Goal: Task Accomplishment & Management: Complete application form

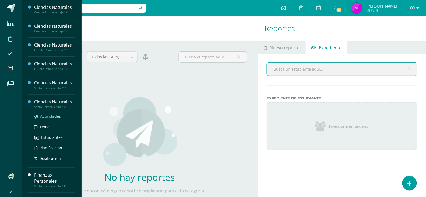
click at [51, 116] on span "Actividades" at bounding box center [50, 116] width 21 height 5
click at [60, 114] on link "Actividades" at bounding box center [54, 116] width 41 height 6
click at [59, 114] on span "Actividades" at bounding box center [50, 116] width 21 height 5
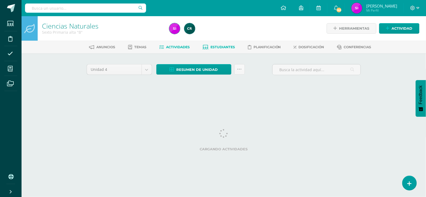
click at [218, 45] on span "Estudiantes" at bounding box center [222, 47] width 24 height 4
click at [227, 48] on span "Estudiantes" at bounding box center [222, 47] width 24 height 4
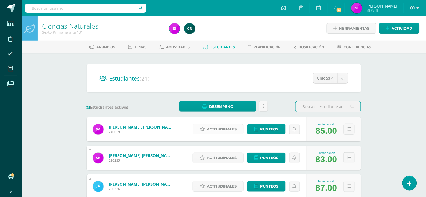
click at [234, 130] on span "Actitudinales" at bounding box center [222, 129] width 30 height 10
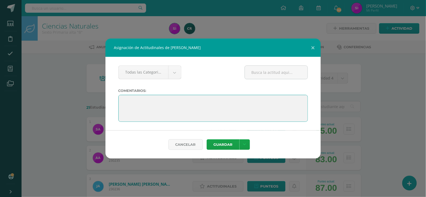
drag, startPoint x: 205, startPoint y: 116, endPoint x: 130, endPoint y: 85, distance: 81.2
click at [130, 85] on div "Todas las Categorias Todas las Categorias Sin Categoría Comentarios:" at bounding box center [212, 93] width 215 height 73
paste textarea "Felicidades por culminar esta etapa. Te deseo unas muy felices vacaciones y una…"
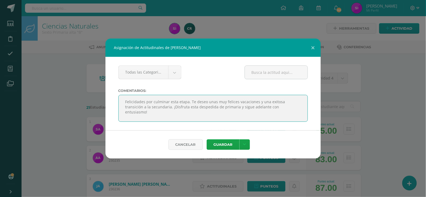
click at [219, 108] on textarea at bounding box center [212, 108] width 189 height 27
click at [212, 111] on textarea at bounding box center [212, 108] width 189 height 27
drag, startPoint x: 212, startPoint y: 111, endPoint x: 121, endPoint y: 91, distance: 93.4
click at [121, 91] on div "Todas las Categorias Todas las Categorias Sin Categoría Comentarios:" at bounding box center [212, 93] width 215 height 73
click at [185, 111] on textarea at bounding box center [212, 108] width 189 height 27
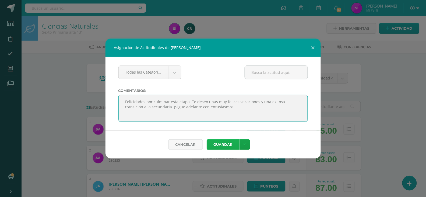
type textarea "Felicidades por culminar esta etapa. Te deseo unas muy felices vacaciones y una…"
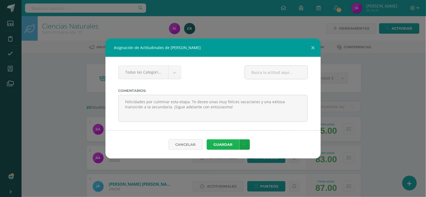
click at [230, 143] on button "Guardar" at bounding box center [223, 144] width 33 height 10
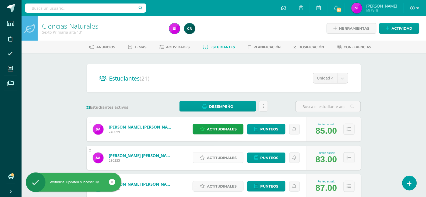
click at [223, 155] on span "Actitudinales" at bounding box center [222, 158] width 30 height 10
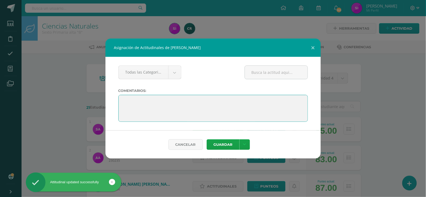
drag, startPoint x: 194, startPoint y: 114, endPoint x: 114, endPoint y: 92, distance: 82.6
click at [114, 92] on div "Todas las Categorias Todas las Categorias Sin Categoría Comentarios:" at bounding box center [212, 93] width 215 height 73
paste textarea "Felicidades por culminar esta etapa. Te deseo unas muy felices vacaciones y una…"
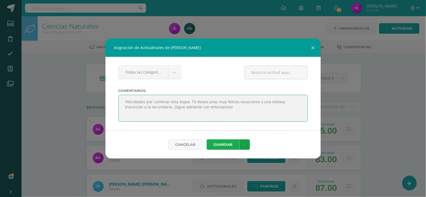
type textarea "Felicidades por culminar esta etapa. Te deseo unas muy felices vacaciones y una…"
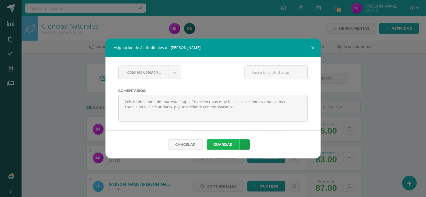
click at [223, 143] on button "Guardar" at bounding box center [223, 144] width 33 height 10
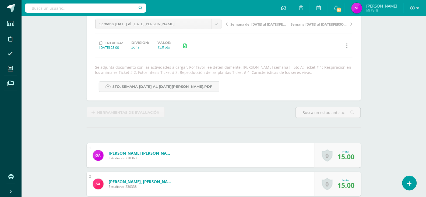
scroll to position [54, 0]
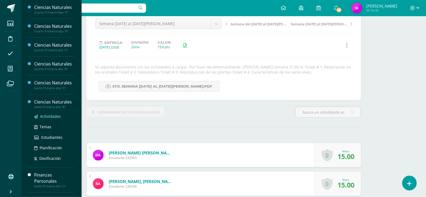
click at [50, 115] on span "Actividades" at bounding box center [50, 116] width 21 height 5
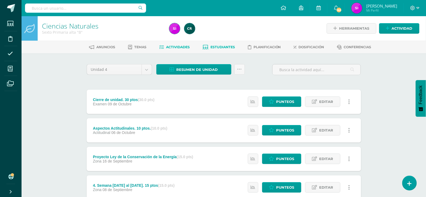
click at [213, 50] on link "Estudiantes" at bounding box center [219, 47] width 32 height 9
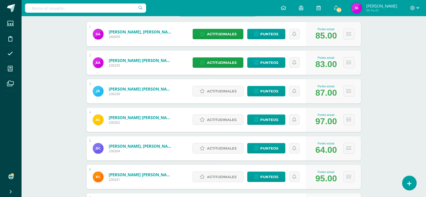
scroll to position [100, 0]
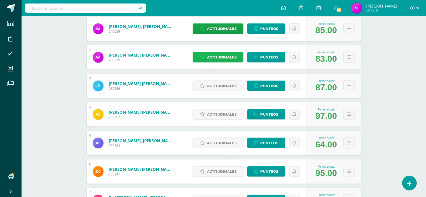
click at [207, 57] on span "Actitudinales" at bounding box center [222, 57] width 30 height 10
click at [0, 0] on div "Asignación de Actitudinales de Andres Francisco Alvarez Reyes" at bounding box center [0, 0] width 0 height 0
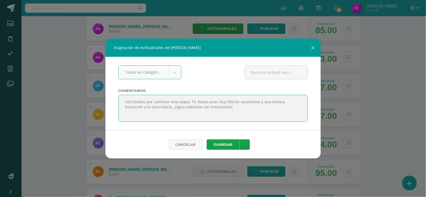
click at [238, 114] on textarea "Felicidades por culminar esta etapa. Te deseo unas muy felices vacaciones y una…" at bounding box center [212, 108] width 189 height 27
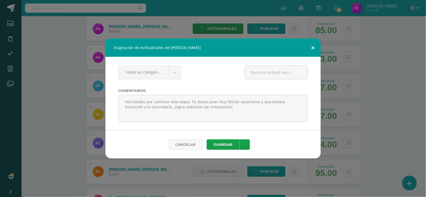
click at [310, 45] on button at bounding box center [312, 47] width 15 height 18
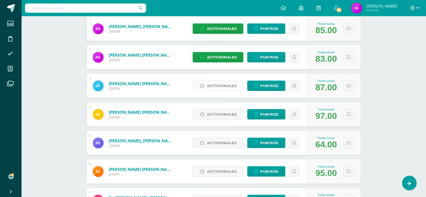
click at [225, 86] on span "Actitudinales" at bounding box center [222, 86] width 30 height 10
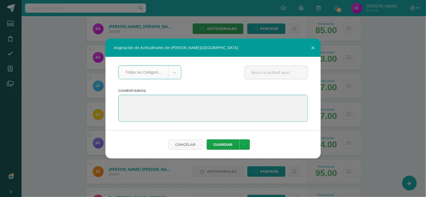
click at [224, 109] on textarea at bounding box center [212, 108] width 189 height 27
paste textarea "Felicidades por culminar esta etapa. Te deseo unas muy felices vacaciones y una…"
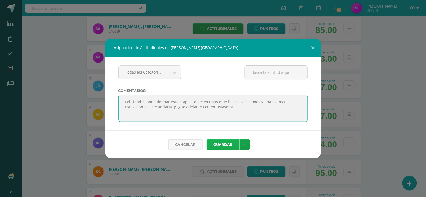
type textarea "Felicidades por culminar esta etapa. Te deseo unas muy felices vacaciones y una…"
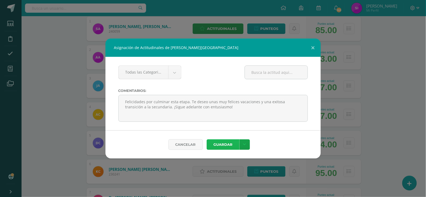
click at [231, 146] on button "Guardar" at bounding box center [223, 144] width 33 height 10
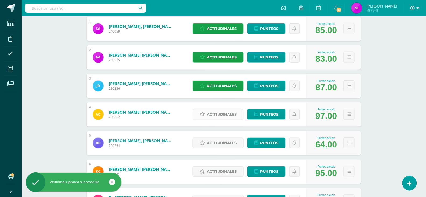
click at [221, 111] on span "Actitudinales" at bounding box center [222, 114] width 30 height 10
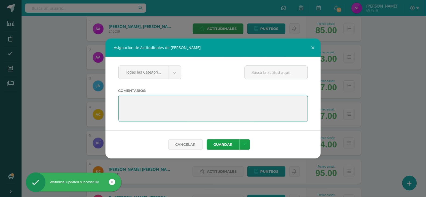
drag, startPoint x: 219, startPoint y: 110, endPoint x: 139, endPoint y: 90, distance: 82.4
click at [139, 90] on div "Todas las Categorias Todas las Categorias Sin Categoría Comentarios:" at bounding box center [212, 93] width 215 height 73
paste textarea "Felicidades por culminar esta etapa. Te deseo unas muy felices vacaciones y una…"
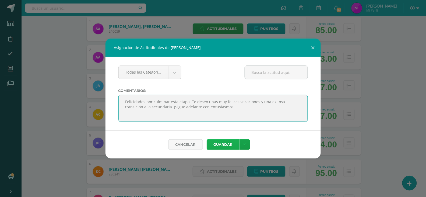
type textarea "Felicidades por culminar esta etapa. Te deseo unas muy felices vacaciones y una…"
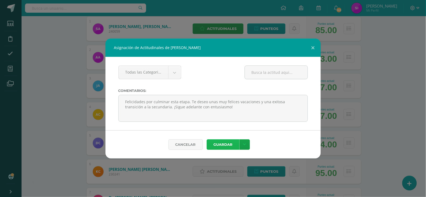
click at [225, 147] on button "Guardar" at bounding box center [223, 144] width 33 height 10
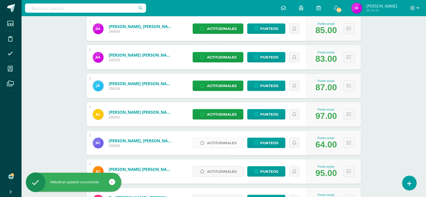
click at [223, 140] on span "Actitudinales" at bounding box center [222, 143] width 30 height 10
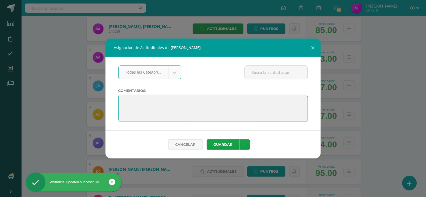
click at [210, 119] on textarea at bounding box center [212, 108] width 189 height 27
drag, startPoint x: 210, startPoint y: 119, endPoint x: 127, endPoint y: 68, distance: 97.7
click at [127, 68] on div "Todas las Categorias Todas las Categorias Sin Categoría Comentarios:" at bounding box center [212, 93] width 215 height 73
paste textarea "Felicidades por culminar esta etapa. Te deseo unas muy felices vacaciones y una…"
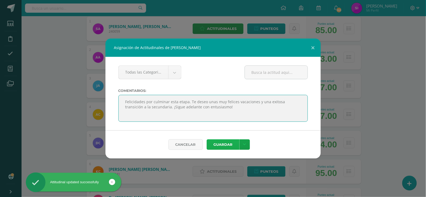
type textarea "Felicidades por culminar esta etapa. Te deseo unas muy felices vacaciones y una…"
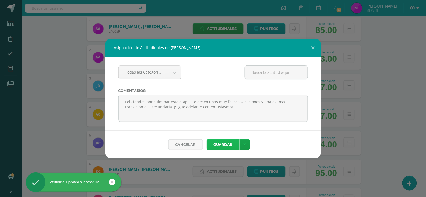
click at [222, 143] on button "Guardar" at bounding box center [223, 144] width 33 height 10
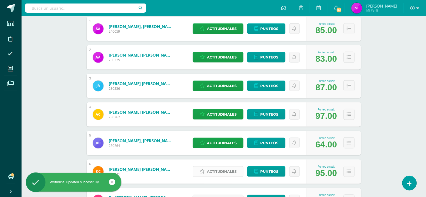
click at [221, 168] on span "Actitudinales" at bounding box center [222, 171] width 30 height 10
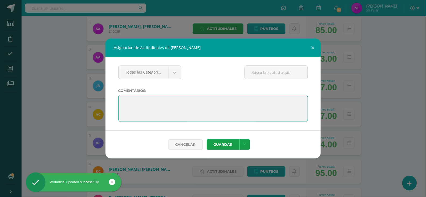
drag, startPoint x: 208, startPoint y: 117, endPoint x: 120, endPoint y: 91, distance: 91.6
click at [120, 91] on div "Todas las Categorias Todas las Categorias Sin Categoría Comentarios:" at bounding box center [212, 93] width 215 height 73
paste textarea "Felicidades por culminar esta etapa. Te deseo unas muy felices vacaciones y una…"
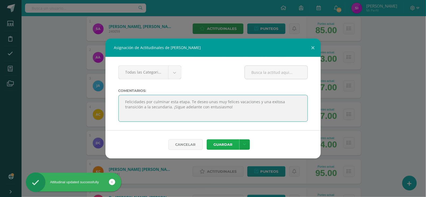
type textarea "Felicidades por culminar esta etapa. Te deseo unas muy felices vacaciones y una…"
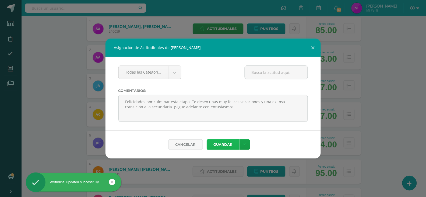
click at [214, 146] on button "Guardar" at bounding box center [223, 144] width 33 height 10
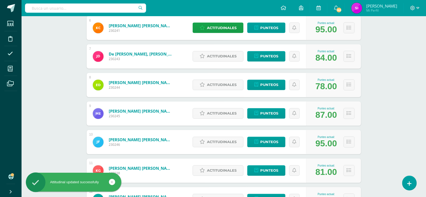
scroll to position [258, 0]
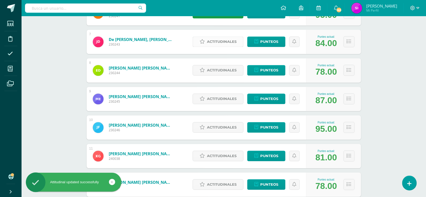
click at [229, 42] on span "Actitudinales" at bounding box center [222, 42] width 30 height 10
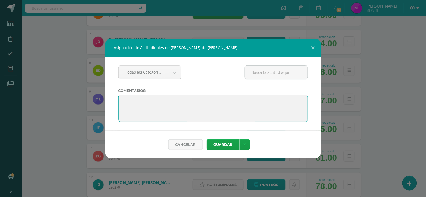
drag, startPoint x: 178, startPoint y: 113, endPoint x: 123, endPoint y: 98, distance: 57.0
click at [123, 98] on textarea at bounding box center [212, 108] width 189 height 27
paste textarea "Felicidades por culminar esta etapa. Te deseo unas muy felices vacaciones y una…"
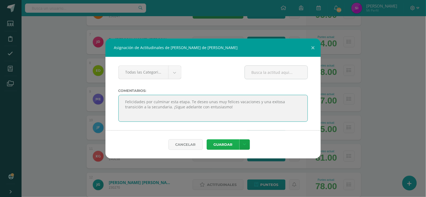
type textarea "Felicidades por culminar esta etapa. Te deseo unas muy felices vacaciones y una…"
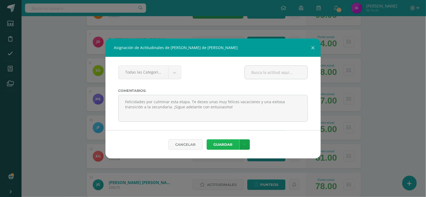
click at [220, 141] on button "Guardar" at bounding box center [223, 144] width 33 height 10
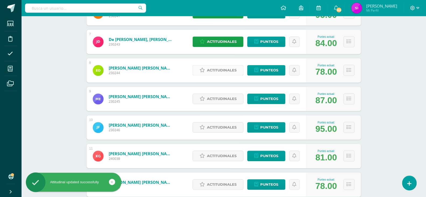
click at [216, 71] on span "Actitudinales" at bounding box center [222, 70] width 30 height 10
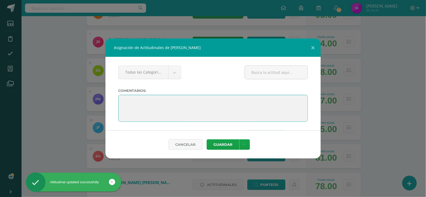
drag, startPoint x: 152, startPoint y: 98, endPoint x: 148, endPoint y: 96, distance: 4.3
click at [148, 96] on textarea at bounding box center [212, 108] width 189 height 27
paste textarea "Felicidades por culminar esta etapa. Te deseo unas muy felices vacaciones y una…"
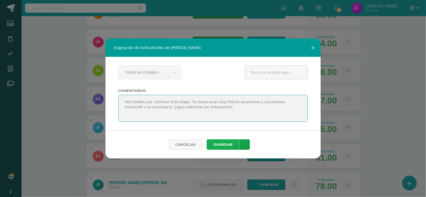
type textarea "Felicidades por culminar esta etapa. Te deseo unas muy felices vacaciones y una…"
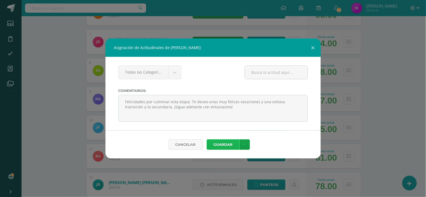
click at [231, 149] on button "Guardar" at bounding box center [223, 144] width 33 height 10
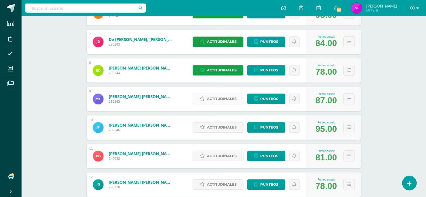
click at [223, 102] on span "Actitudinales" at bounding box center [222, 99] width 30 height 10
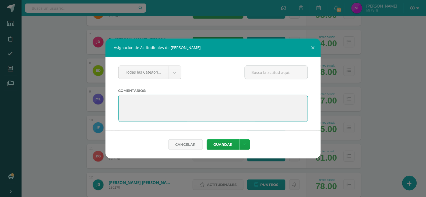
drag, startPoint x: 213, startPoint y: 117, endPoint x: 122, endPoint y: 91, distance: 95.1
click at [122, 91] on div "Todas las Categorias Todas las Categorias Sin Categoría Comentarios:" at bounding box center [212, 93] width 215 height 73
paste textarea "Felicidades por culminar esta etapa. Te deseo unas muy felices vacaciones y una…"
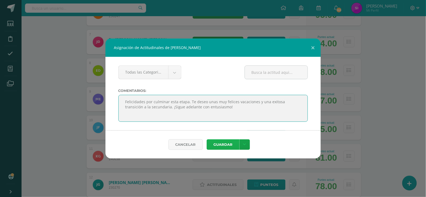
type textarea "Felicidades por culminar esta etapa. Te deseo unas muy felices vacaciones y una…"
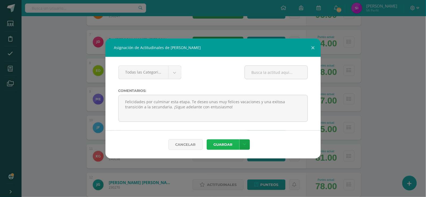
click at [230, 148] on button "Guardar" at bounding box center [223, 144] width 33 height 10
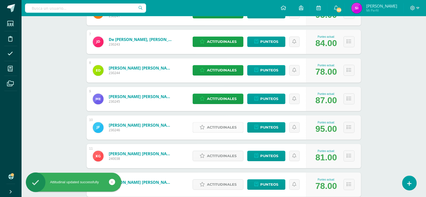
click at [225, 129] on span "Actitudinales" at bounding box center [222, 127] width 30 height 10
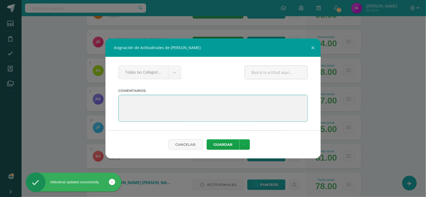
drag, startPoint x: 203, startPoint y: 117, endPoint x: 118, endPoint y: 96, distance: 87.4
click at [118, 96] on textarea at bounding box center [212, 108] width 189 height 27
paste textarea "Felicidades por culminar esta etapa. Te deseo unas muy felices vacaciones y una…"
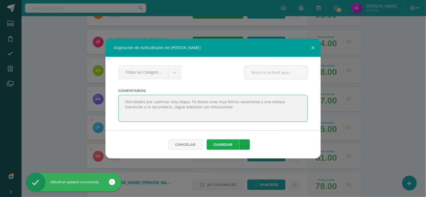
type textarea "Felicidades por culminar esta etapa. Te deseo unas muy felices vacaciones y una…"
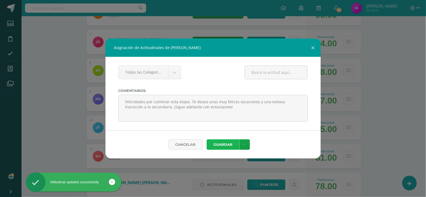
click at [224, 144] on button "Guardar" at bounding box center [223, 144] width 33 height 10
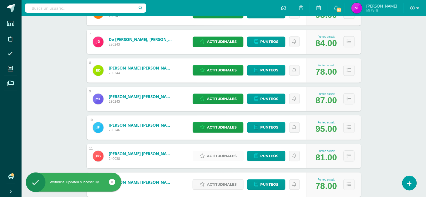
click at [223, 154] on span "Actitudinales" at bounding box center [222, 156] width 30 height 10
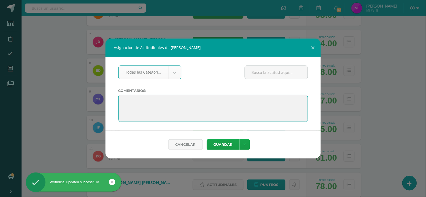
click at [190, 112] on textarea at bounding box center [212, 108] width 189 height 27
drag, startPoint x: 190, startPoint y: 112, endPoint x: 115, endPoint y: 74, distance: 84.7
click at [115, 74] on div "Todas las Categorias Todas las Categorias Sin Categoría Comentarios:" at bounding box center [212, 93] width 215 height 73
paste textarea "Felicidades por culminar esta etapa. Te deseo unas muy felices vacaciones y una…"
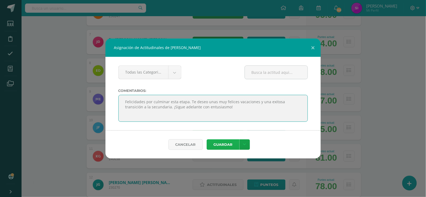
type textarea "Felicidades por culminar esta etapa. Te deseo unas muy felices vacaciones y una…"
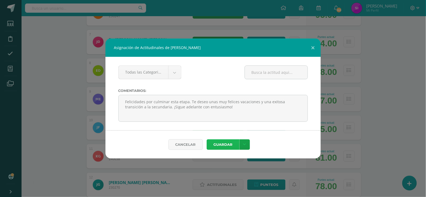
click at [231, 146] on button "Guardar" at bounding box center [223, 144] width 33 height 10
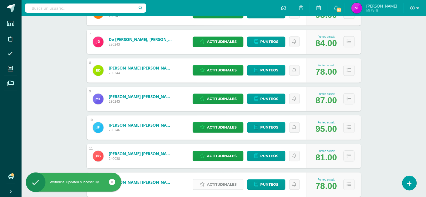
click at [226, 183] on span "Actitudinales" at bounding box center [222, 184] width 30 height 10
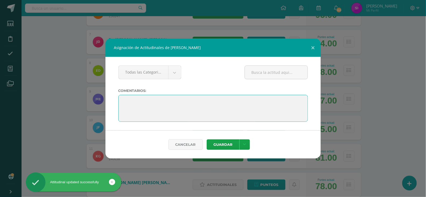
drag, startPoint x: 196, startPoint y: 120, endPoint x: 120, endPoint y: 97, distance: 79.9
click at [120, 97] on textarea at bounding box center [212, 108] width 189 height 27
paste textarea "Felicidades por culminar esta etapa. Te deseo unas muy felices vacaciones y una…"
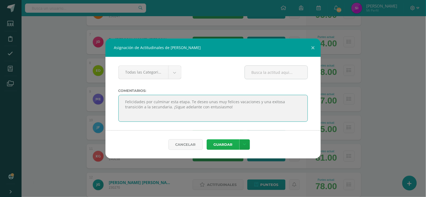
type textarea "Felicidades por culminar esta etapa. Te deseo unas muy felices vacaciones y una…"
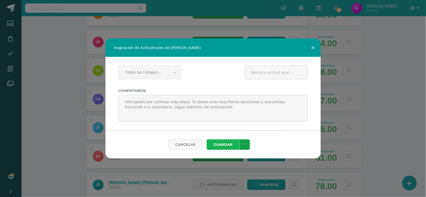
click at [228, 146] on button "Guardar" at bounding box center [223, 144] width 33 height 10
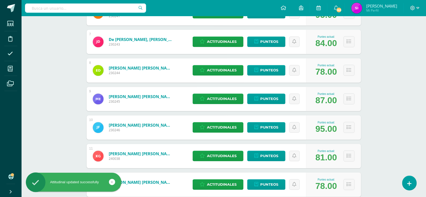
click at [387, 140] on div "Ciencias Naturales Sexto Primaria alta "B" Herramientas Detalle de asistencias …" at bounding box center [224, 123] width 404 height 731
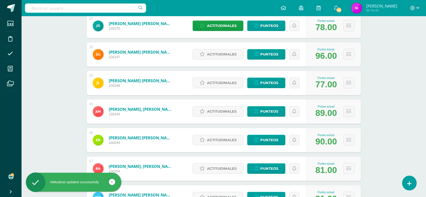
scroll to position [430, 0]
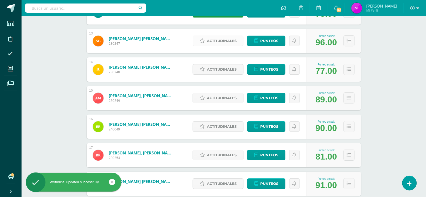
click at [226, 38] on span "Actitudinales" at bounding box center [222, 41] width 30 height 10
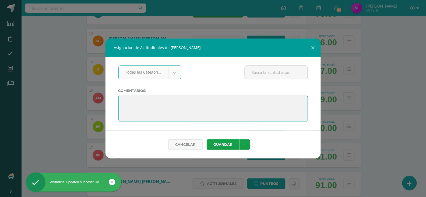
click at [214, 112] on textarea at bounding box center [212, 108] width 189 height 27
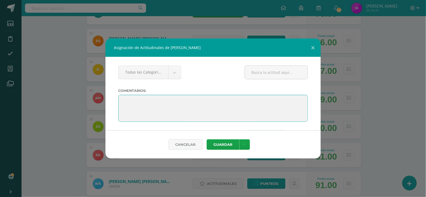
drag, startPoint x: 214, startPoint y: 112, endPoint x: 134, endPoint y: 101, distance: 80.5
click at [134, 101] on textarea at bounding box center [212, 108] width 189 height 27
paste textarea "Felicidades por culminar esta etapa. Te deseo unas muy felices vacaciones y una…"
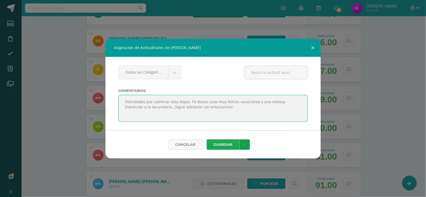
type textarea "Felicidades por culminar esta etapa. Te deseo unas muy felices vacaciones y una…"
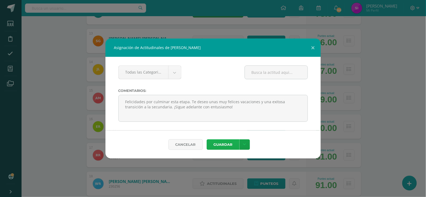
click at [229, 152] on div "Cancelar Guardar Guardar y poblar en todos mis cursos" at bounding box center [212, 144] width 215 height 28
click at [226, 145] on button "Guardar" at bounding box center [223, 144] width 33 height 10
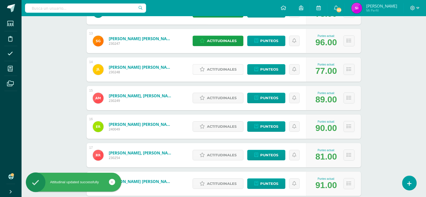
click at [227, 66] on span "Actitudinales" at bounding box center [222, 69] width 30 height 10
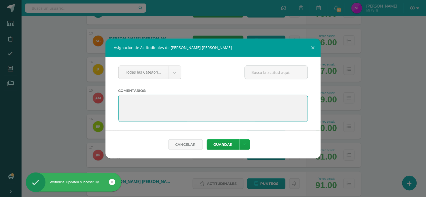
drag, startPoint x: 195, startPoint y: 118, endPoint x: 111, endPoint y: 103, distance: 85.8
click at [111, 103] on div "Todas las Categorias Todas las Categorias Sin Categoría Comentarios:" at bounding box center [212, 93] width 215 height 73
paste textarea "Felicidades por culminar esta etapa. Te deseo unas muy felices vacaciones y una…"
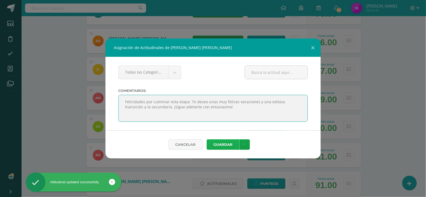
type textarea "Felicidades por culminar esta etapa. Te deseo unas muy felices vacaciones y una…"
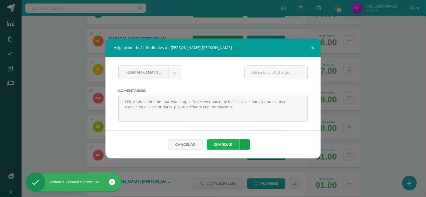
click at [217, 143] on button "Guardar" at bounding box center [223, 144] width 33 height 10
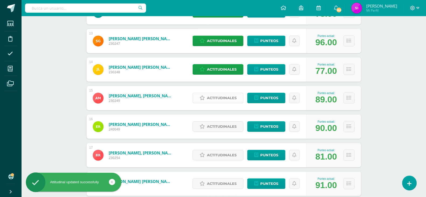
click at [215, 100] on span "Actitudinales" at bounding box center [222, 98] width 30 height 10
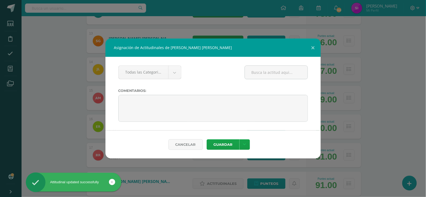
click at [206, 126] on div "Todas las Categorias Todas las Categorias Sin Categoría Comentarios:" at bounding box center [212, 93] width 215 height 73
click at [198, 116] on textarea at bounding box center [212, 108] width 189 height 27
drag, startPoint x: 198, startPoint y: 116, endPoint x: 131, endPoint y: 97, distance: 69.8
click at [131, 97] on textarea at bounding box center [212, 108] width 189 height 27
paste textarea "Felicidades por culminar esta etapa. Te deseo unas muy felices vacaciones y una…"
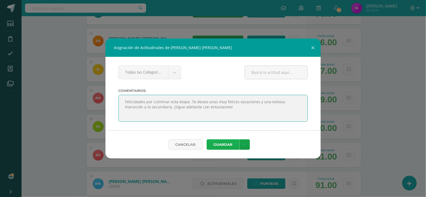
type textarea "Felicidades por culminar esta etapa. Te deseo unas muy felices vacaciones y una…"
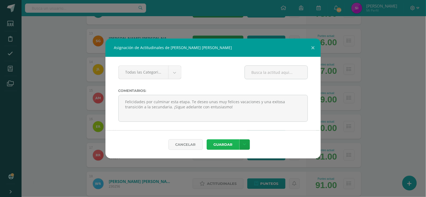
click at [218, 141] on button "Guardar" at bounding box center [223, 144] width 33 height 10
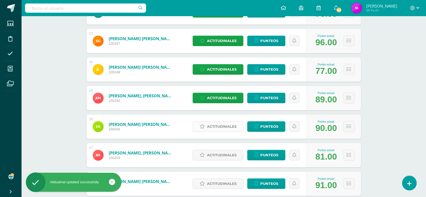
click at [221, 122] on span "Actitudinales" at bounding box center [222, 126] width 30 height 10
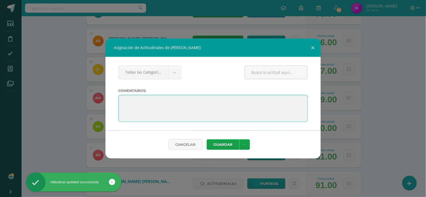
drag, startPoint x: 204, startPoint y: 118, endPoint x: 137, endPoint y: 93, distance: 71.1
click at [137, 93] on div "Todas las Categorias Todas las Categorias Sin Categoría Comentarios:" at bounding box center [212, 93] width 215 height 73
paste textarea "Felicidades por culminar esta etapa. Te deseo unas muy felices vacaciones y una…"
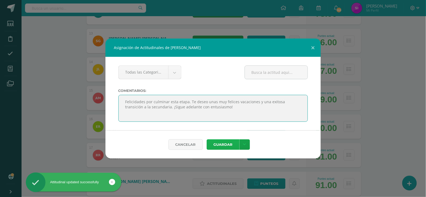
type textarea "Felicidades por culminar esta etapa. Te deseo unas muy felices vacaciones y una…"
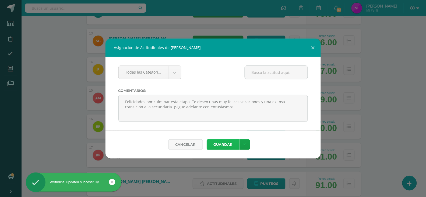
click at [226, 147] on button "Guardar" at bounding box center [223, 144] width 33 height 10
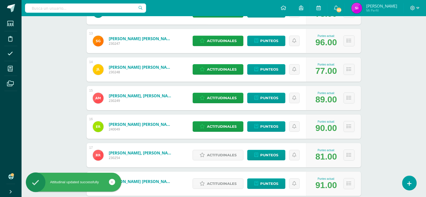
click at [226, 148] on div "Actitudinales Punteos" at bounding box center [248, 155] width 116 height 24
click at [229, 154] on span "Actitudinales" at bounding box center [222, 155] width 30 height 10
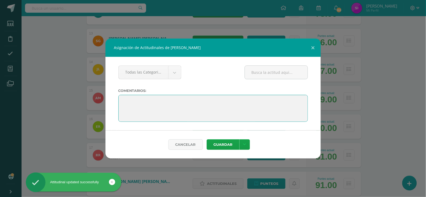
drag, startPoint x: 197, startPoint y: 119, endPoint x: 119, endPoint y: 97, distance: 80.6
click at [119, 97] on textarea at bounding box center [212, 108] width 189 height 27
paste textarea "Felicidades por culminar esta etapa. Te deseo unas muy felices vacaciones y una…"
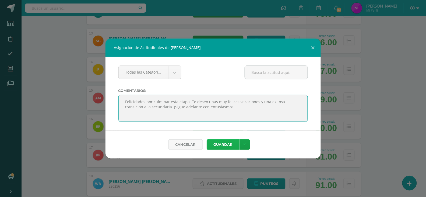
type textarea "Felicidades por culminar esta etapa. Te deseo unas muy felices vacaciones y una…"
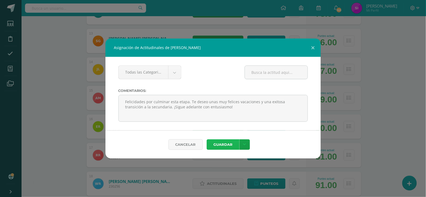
click at [218, 143] on button "Guardar" at bounding box center [223, 144] width 33 height 10
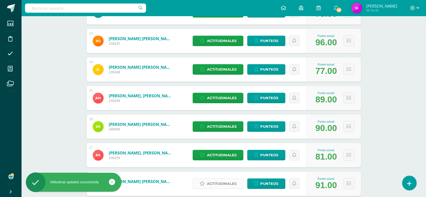
click at [227, 183] on span "Actitudinales" at bounding box center [222, 183] width 30 height 10
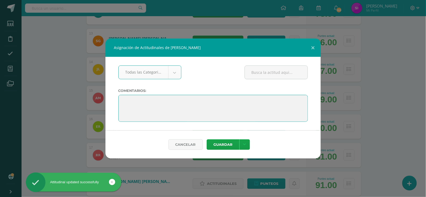
click at [192, 120] on textarea at bounding box center [212, 108] width 189 height 27
drag, startPoint x: 192, startPoint y: 120, endPoint x: 120, endPoint y: 96, distance: 76.1
click at [120, 96] on textarea at bounding box center [212, 108] width 189 height 27
paste textarea "Felicidades por culminar esta etapa. Te deseo unas muy felices vacaciones y una…"
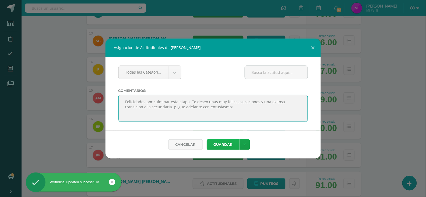
type textarea "Felicidades por culminar esta etapa. Te deseo unas muy felices vacaciones y una…"
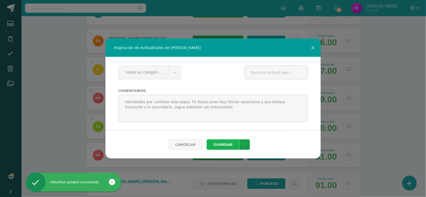
click at [221, 143] on button "Guardar" at bounding box center [223, 144] width 33 height 10
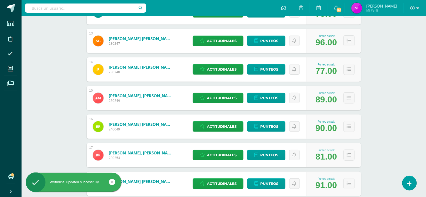
click at [383, 148] on div "Asignación de Actitudinales de Whitney Alessandra Rodríguez García Todas las Ca…" at bounding box center [213, 98] width 422 height 120
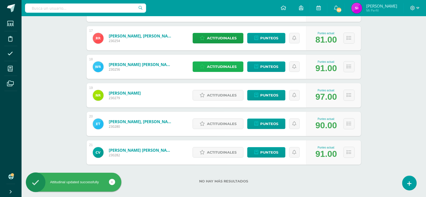
scroll to position [551, 0]
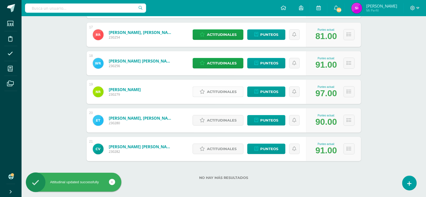
click at [215, 87] on span "Actitudinales" at bounding box center [222, 92] width 30 height 10
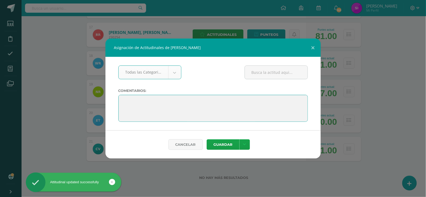
click at [187, 111] on textarea at bounding box center [212, 108] width 189 height 27
drag, startPoint x: 187, startPoint y: 111, endPoint x: 104, endPoint y: 78, distance: 89.4
click at [104, 78] on div "Asignación de Actitudinales de Nahomi Isayana Ruano Gatica Todas las Categorias…" at bounding box center [213, 98] width 422 height 120
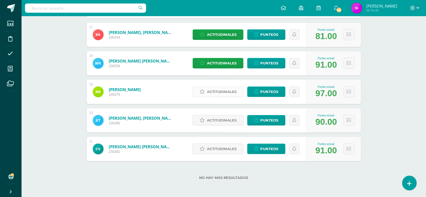
click at [197, 92] on link "Actitudinales" at bounding box center [218, 91] width 51 height 10
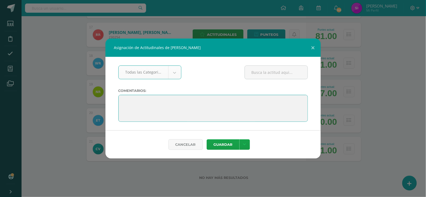
click at [177, 111] on textarea at bounding box center [212, 108] width 189 height 27
drag, startPoint x: 177, startPoint y: 111, endPoint x: 128, endPoint y: 88, distance: 53.9
click at [128, 88] on div "Todas las Categorias Todas las Categorias Sin Categoría Comentarios:" at bounding box center [212, 93] width 215 height 73
paste textarea "Felicidades por culminar esta etapa. Te deseo unas muy felices vacaciones y una…"
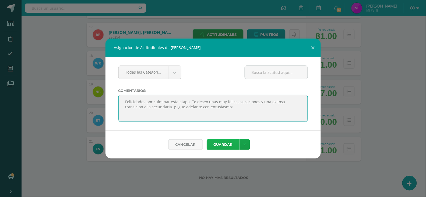
type textarea "Felicidades por culminar esta etapa. Te deseo unas muy felices vacaciones y una…"
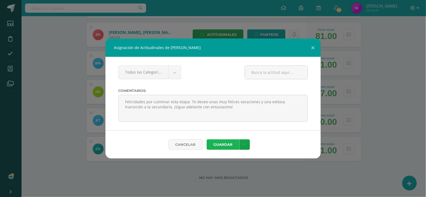
click at [222, 144] on button "Guardar" at bounding box center [223, 144] width 33 height 10
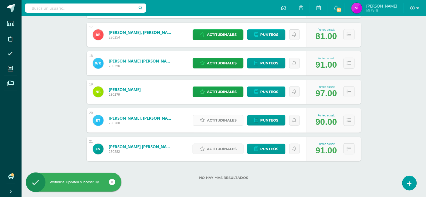
click at [215, 119] on span "Actitudinales" at bounding box center [222, 120] width 30 height 10
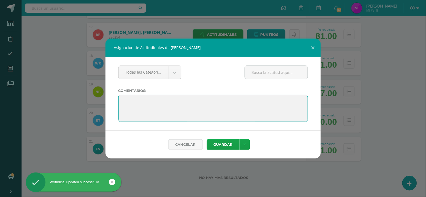
drag, startPoint x: 193, startPoint y: 118, endPoint x: 97, endPoint y: 86, distance: 101.8
click at [97, 86] on div "Asignación de Actitudinales de Edwin Manuel Tzoy Ixcotoyac Todas las Categorias…" at bounding box center [213, 98] width 422 height 120
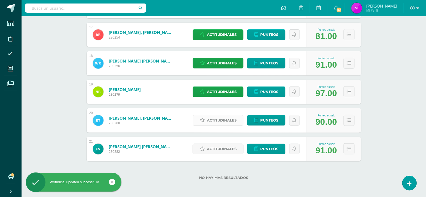
click at [201, 121] on icon at bounding box center [202, 120] width 5 height 5
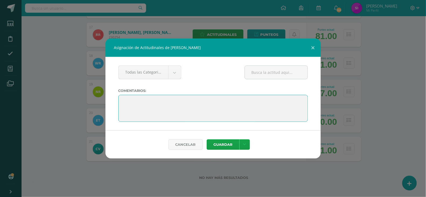
drag, startPoint x: 186, startPoint y: 119, endPoint x: 126, endPoint y: 95, distance: 64.3
click at [126, 95] on textarea at bounding box center [212, 108] width 189 height 27
paste textarea "Felicidades por culminar esta etapa. Te deseo unas muy felices vacaciones y una…"
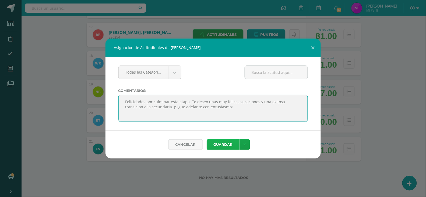
type textarea "Felicidades por culminar esta etapa. Te deseo unas muy felices vacaciones y una…"
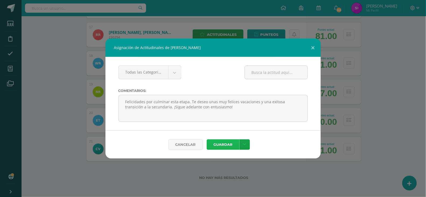
click at [224, 144] on button "Guardar" at bounding box center [223, 144] width 33 height 10
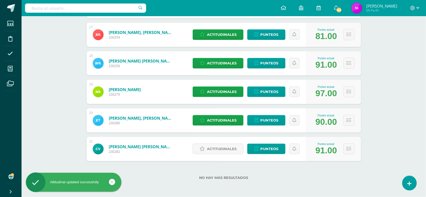
click at [224, 144] on button "Guardar" at bounding box center [222, 139] width 30 height 9
click at [226, 147] on span "Actitudinales" at bounding box center [222, 149] width 30 height 10
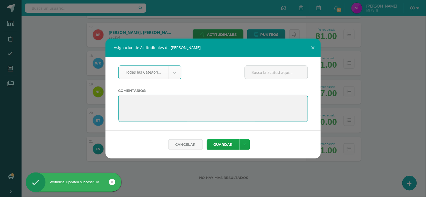
click at [190, 119] on textarea at bounding box center [212, 108] width 189 height 27
drag, startPoint x: 190, startPoint y: 119, endPoint x: 132, endPoint y: 100, distance: 61.0
click at [132, 100] on textarea at bounding box center [212, 108] width 189 height 27
paste textarea "Felicidades por culminar esta etapa. Te deseo unas muy felices vacaciones y una…"
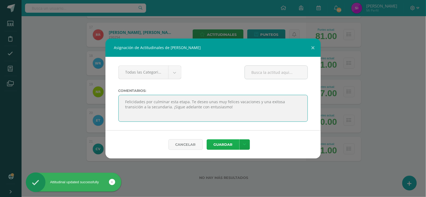
type textarea "Felicidades por culminar esta etapa. Te deseo unas muy felices vacaciones y una…"
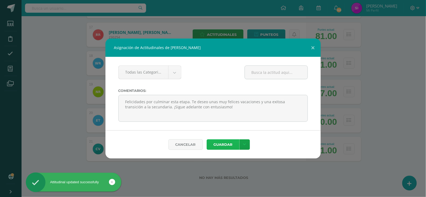
click at [221, 142] on button "Guardar" at bounding box center [223, 144] width 33 height 10
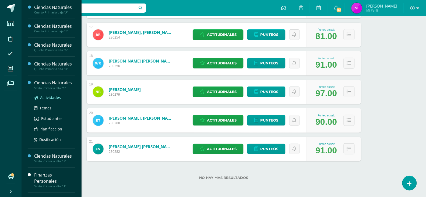
click at [44, 98] on span "Actividades" at bounding box center [50, 97] width 21 height 5
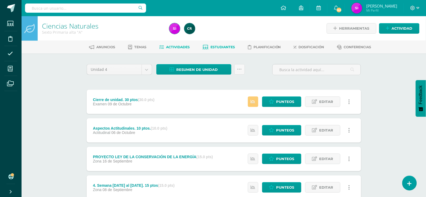
click at [224, 49] on link "Estudiantes" at bounding box center [219, 47] width 32 height 9
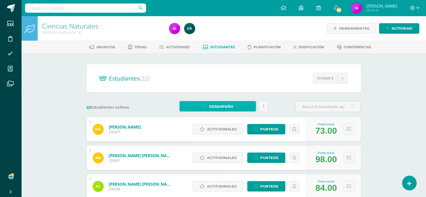
click at [215, 104] on span "Desempeño" at bounding box center [221, 106] width 24 height 10
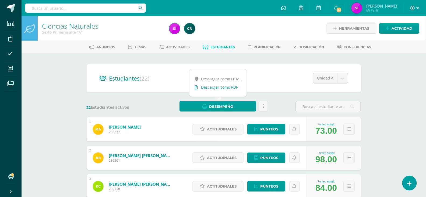
click at [217, 86] on link "Descargar como PDF" at bounding box center [217, 87] width 57 height 8
